Goal: Task Accomplishment & Management: Manage account settings

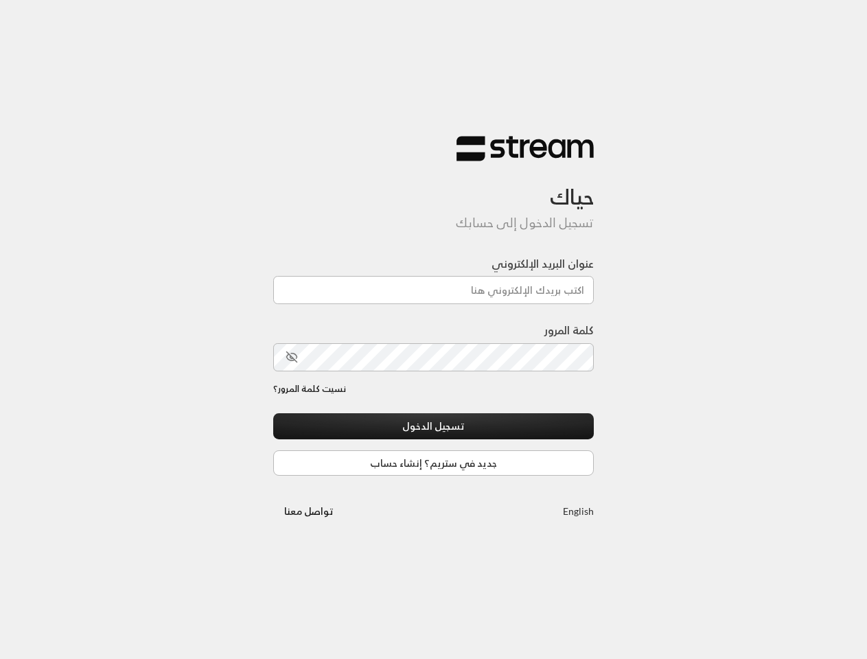
click at [433, 329] on div "كلمة المرور" at bounding box center [433, 346] width 321 height 49
click at [292, 357] on icon "toggle password visibility" at bounding box center [291, 357] width 10 height 10
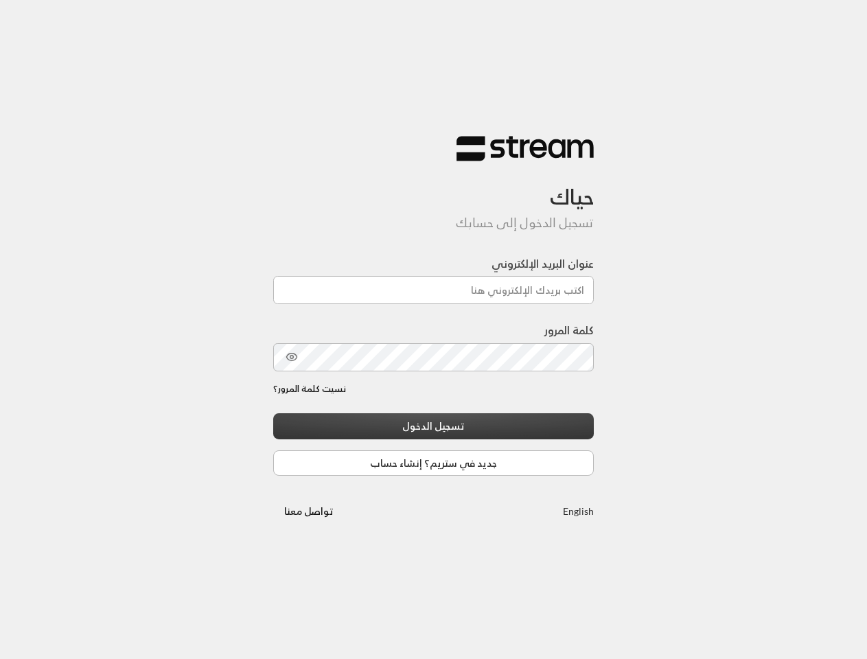
click at [434, 425] on button "تسجيل الدخول" at bounding box center [433, 425] width 321 height 25
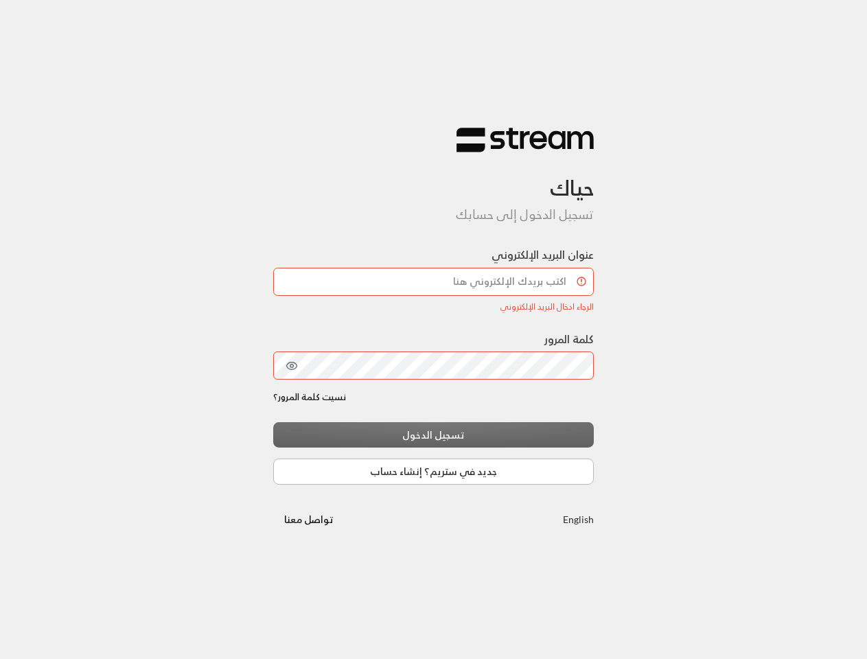
click at [578, 510] on link "English" at bounding box center [578, 518] width 31 height 25
